Goal: Information Seeking & Learning: Learn about a topic

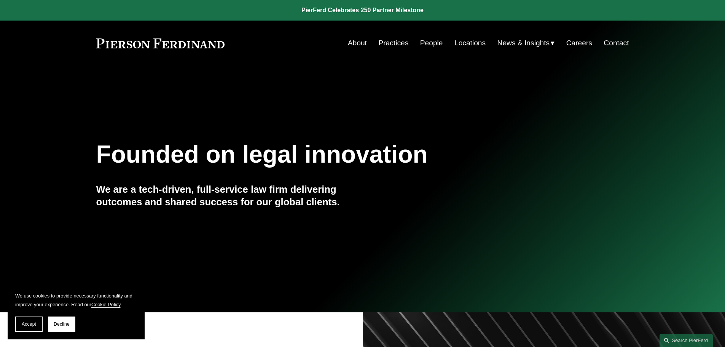
click at [524, 44] on span "News & Insights" at bounding box center [523, 43] width 53 height 13
click at [0, 0] on span "News" at bounding box center [0, 0] width 0 height 0
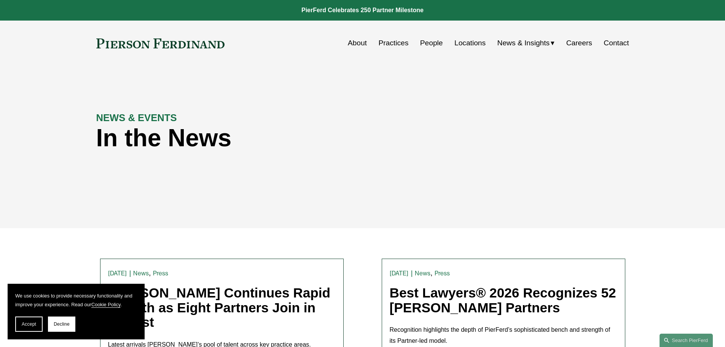
click at [0, 0] on span "Insights" at bounding box center [0, 0] width 0 height 0
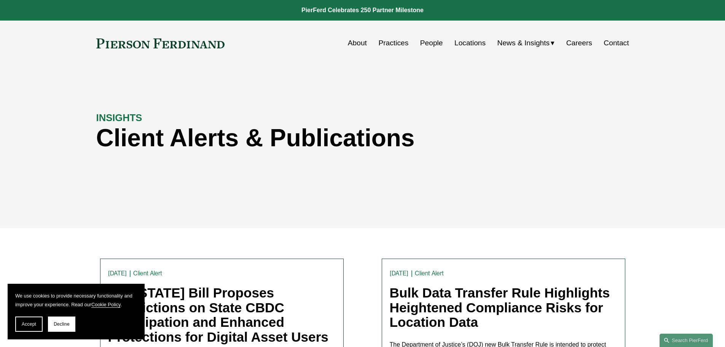
drag, startPoint x: 721, startPoint y: 26, endPoint x: 721, endPoint y: 43, distance: 16.4
click at [721, 43] on div "Skip to Content About Practices People Locations" at bounding box center [362, 43] width 725 height 45
drag, startPoint x: 724, startPoint y: 24, endPoint x: 724, endPoint y: 30, distance: 5.7
click at [724, 30] on div "Skip to Content About Practices People Locations" at bounding box center [362, 43] width 725 height 45
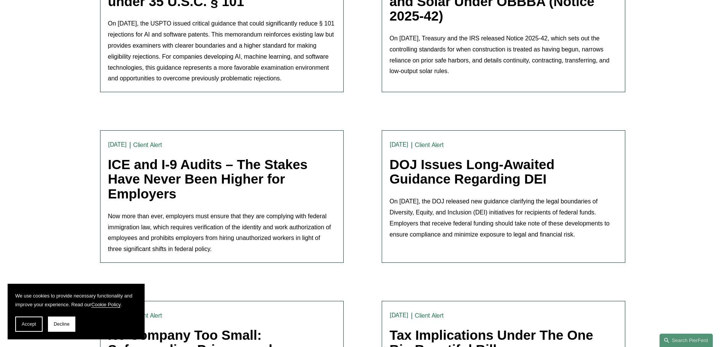
scroll to position [556, 0]
